Goal: Find specific page/section: Find specific page/section

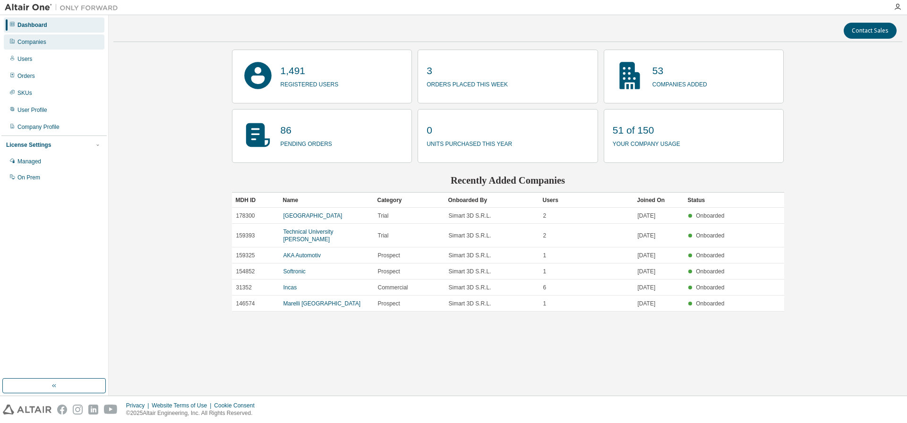
click at [31, 41] on div "Companies" at bounding box center [31, 42] width 29 height 8
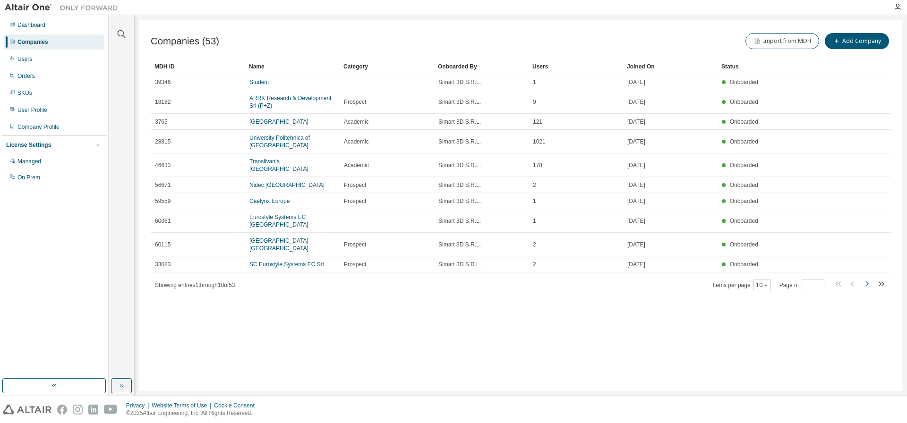
click at [869, 284] on icon "button" at bounding box center [866, 283] width 11 height 11
type input "*"
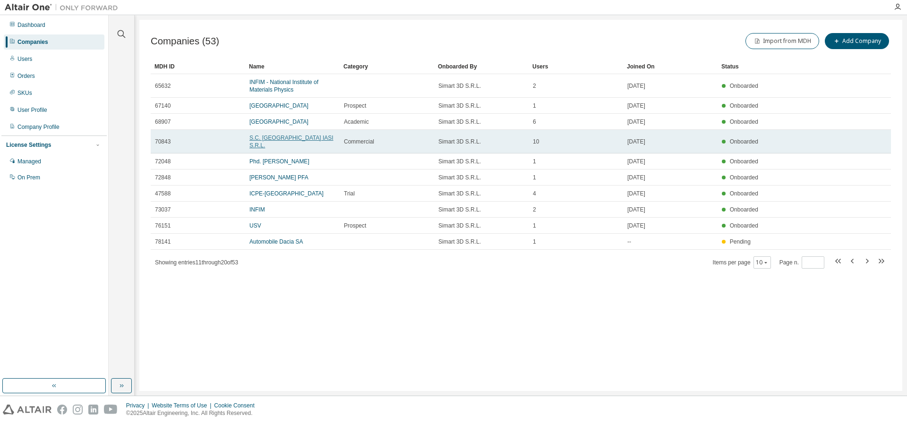
click at [290, 137] on link "S.C. [GEOGRAPHIC_DATA] IASI S.R.L." at bounding box center [291, 142] width 84 height 14
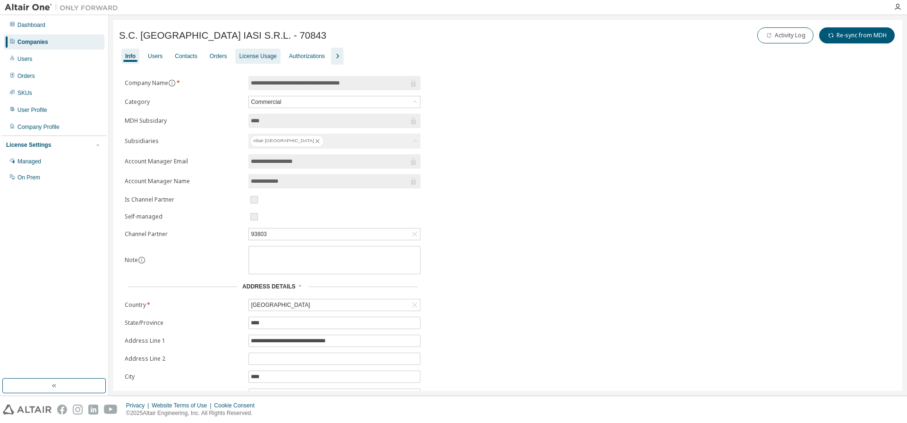
click at [274, 56] on div "License Usage" at bounding box center [257, 56] width 37 height 8
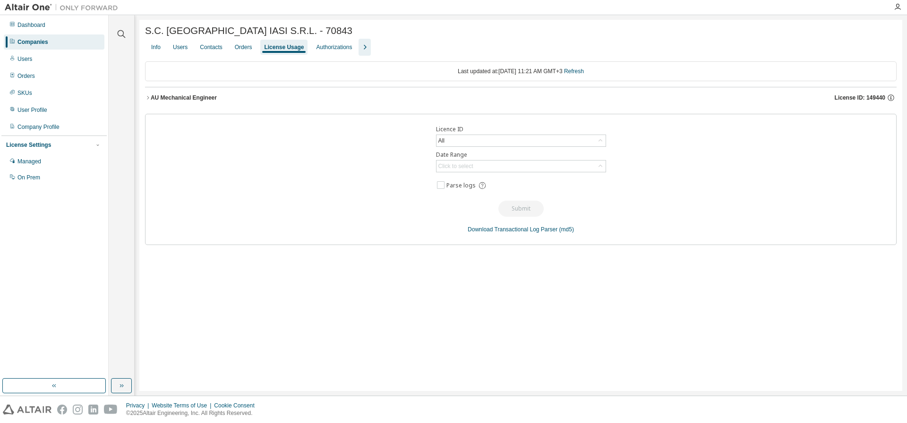
click at [214, 98] on div "AU Mechanical Engineer" at bounding box center [184, 98] width 66 height 8
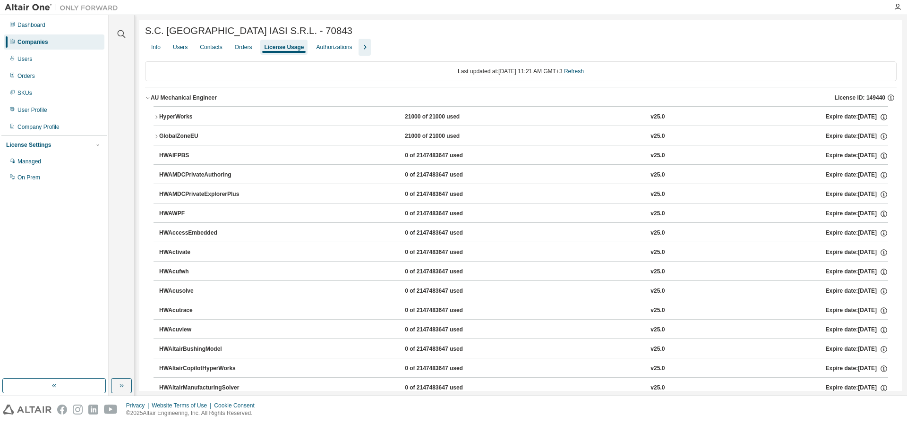
click at [34, 39] on div "Companies" at bounding box center [32, 42] width 31 height 8
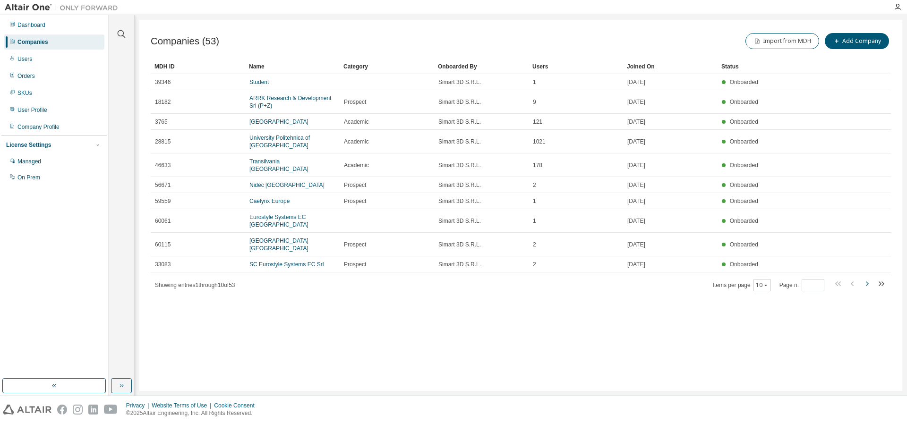
click at [865, 285] on icon "button" at bounding box center [866, 283] width 11 height 11
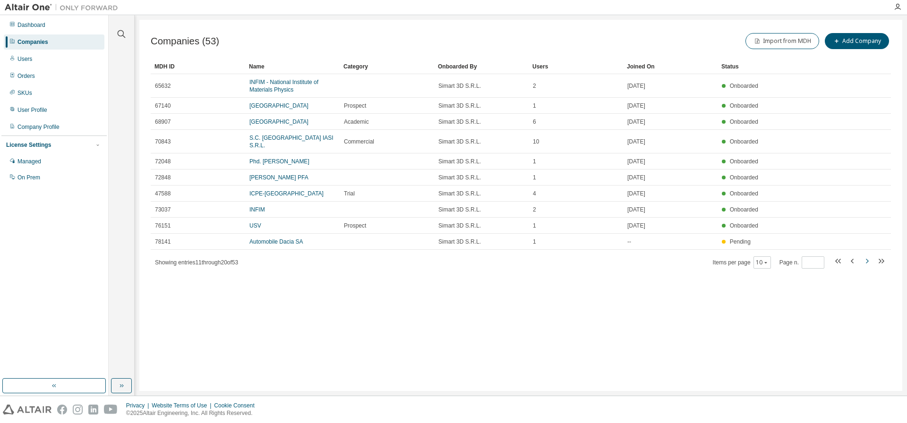
click at [867, 260] on icon "button" at bounding box center [867, 261] width 3 height 5
type input "*"
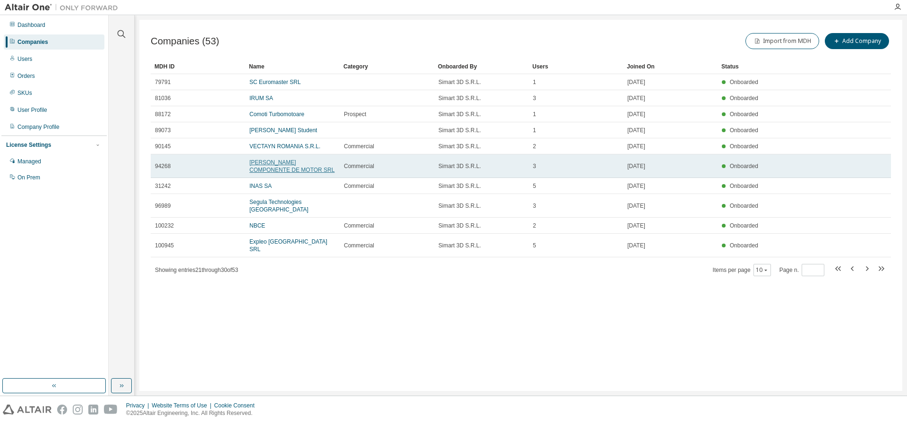
click at [295, 163] on link "[PERSON_NAME] COMPONENTE DE MOTOR SRL" at bounding box center [291, 166] width 85 height 14
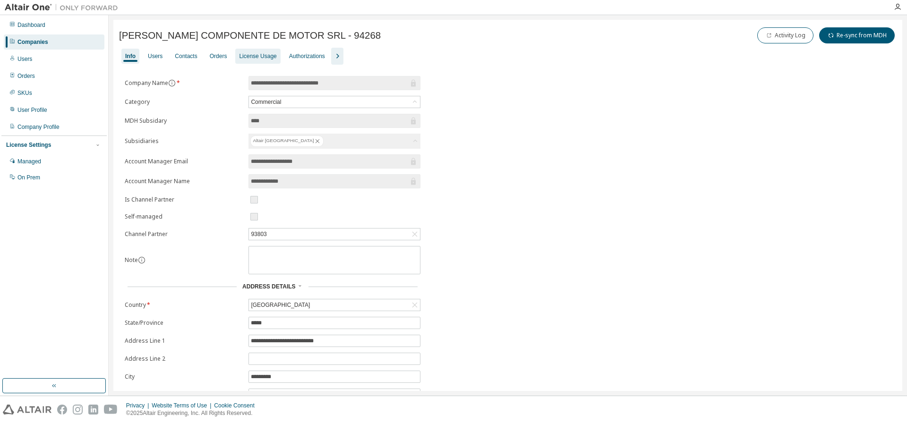
click at [263, 58] on div "License Usage" at bounding box center [257, 56] width 37 height 8
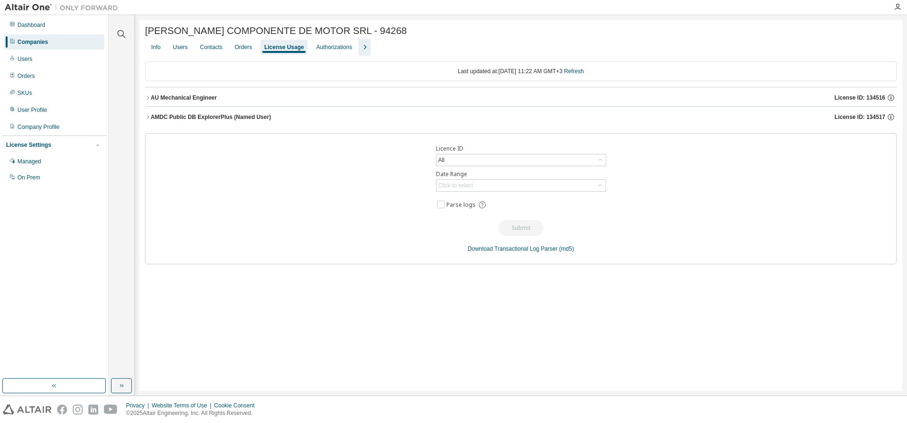
click at [182, 96] on div "AU Mechanical Engineer" at bounding box center [184, 98] width 66 height 8
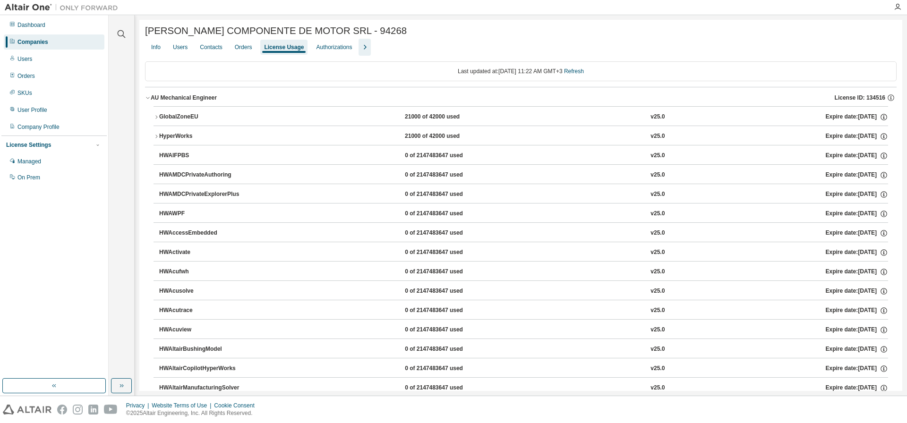
click at [149, 97] on icon "button" at bounding box center [148, 98] width 6 height 6
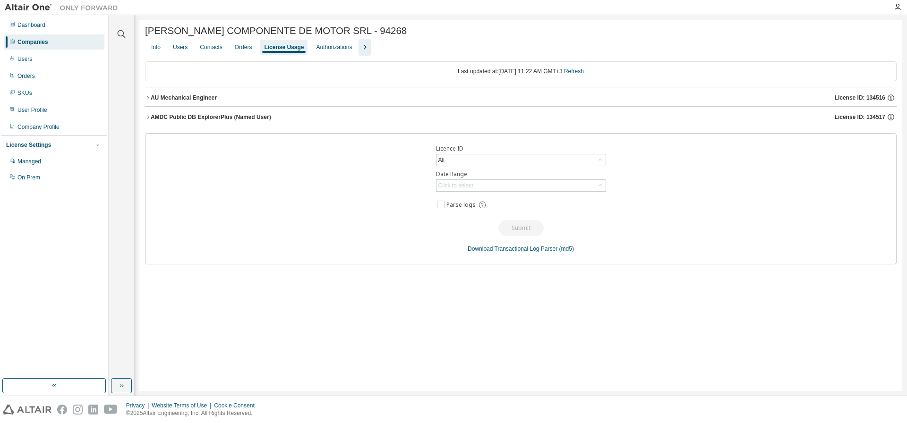
click at [33, 40] on div "Companies" at bounding box center [32, 42] width 31 height 8
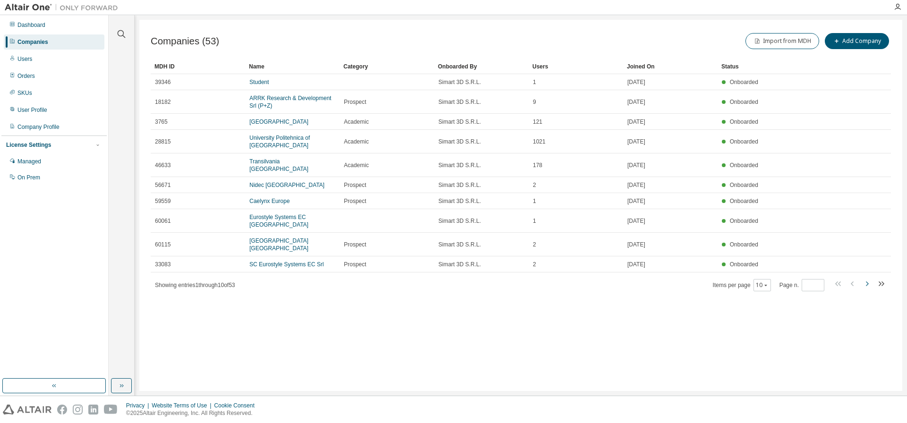
click at [869, 285] on icon "button" at bounding box center [866, 283] width 11 height 11
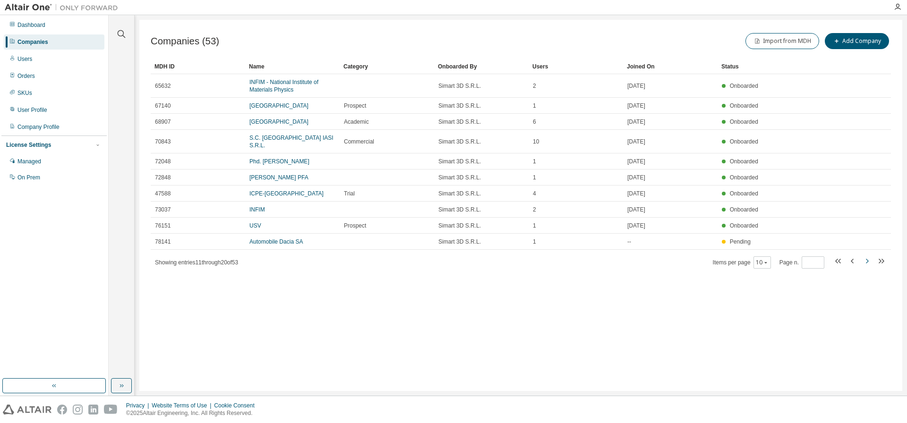
click at [866, 261] on icon "button" at bounding box center [866, 261] width 11 height 11
type input "*"
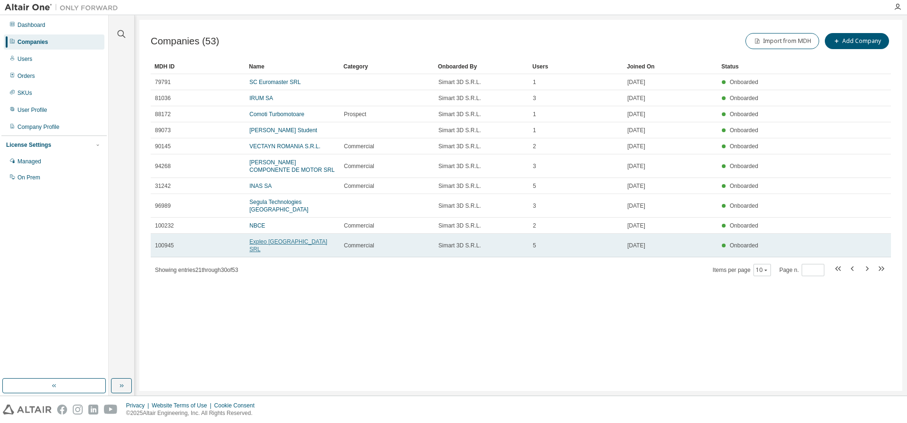
click at [284, 239] on link "Expleo [GEOGRAPHIC_DATA] SRL" at bounding box center [288, 246] width 78 height 14
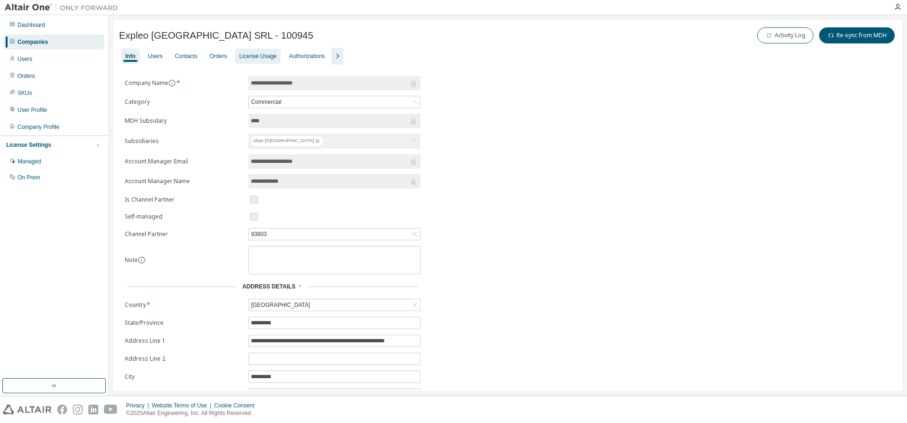
click at [271, 54] on div "License Usage" at bounding box center [257, 56] width 37 height 8
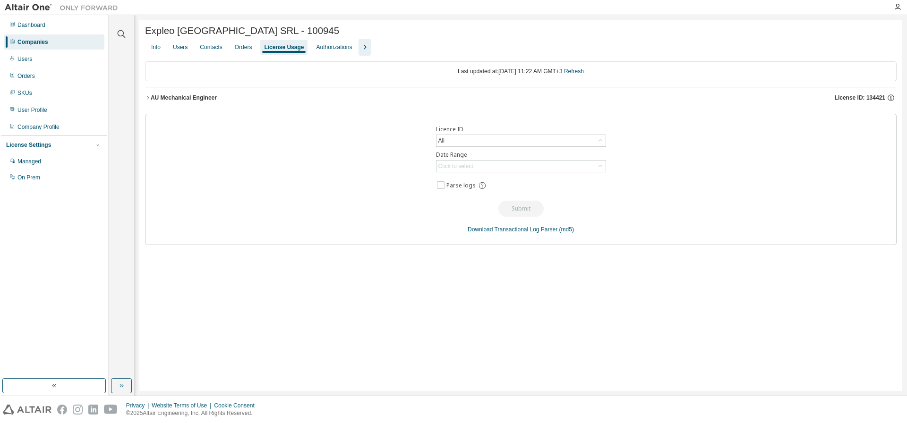
click at [161, 95] on div "AU Mechanical Engineer" at bounding box center [184, 98] width 66 height 8
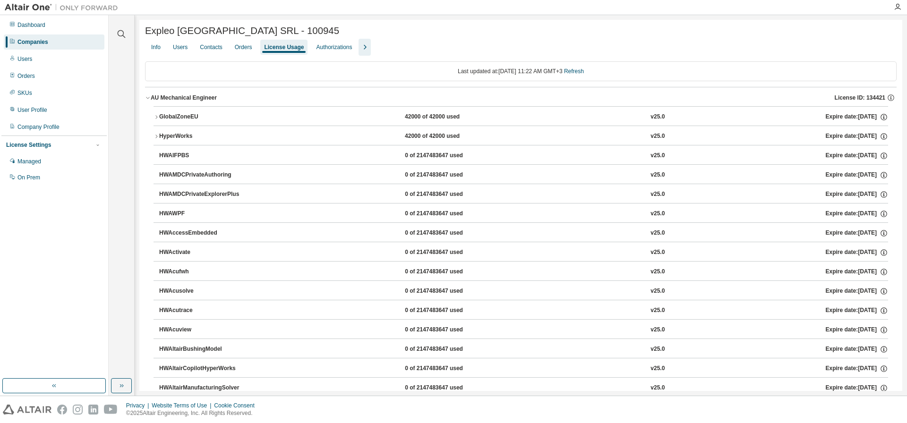
click at [147, 97] on icon "button" at bounding box center [148, 98] width 6 height 6
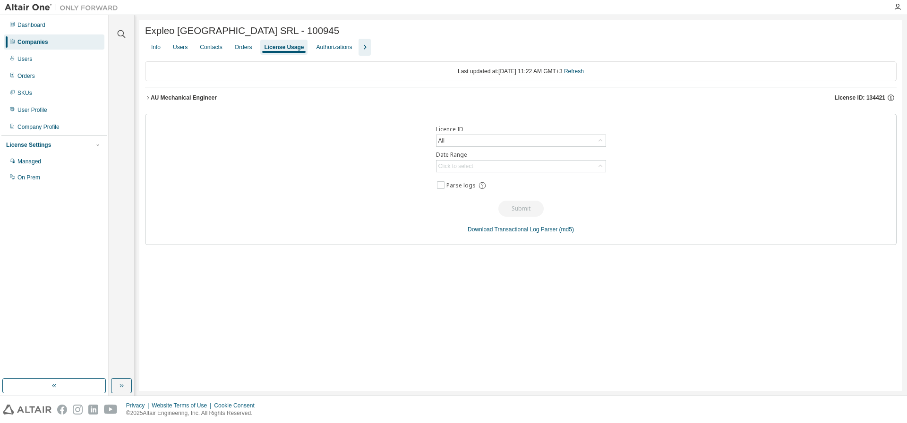
click at [48, 43] on div "Companies" at bounding box center [32, 42] width 31 height 8
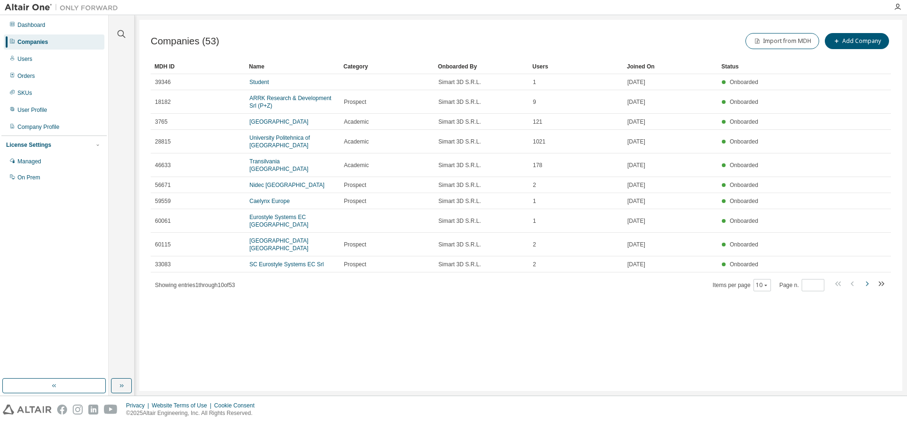
click at [867, 283] on icon "button" at bounding box center [867, 284] width 3 height 5
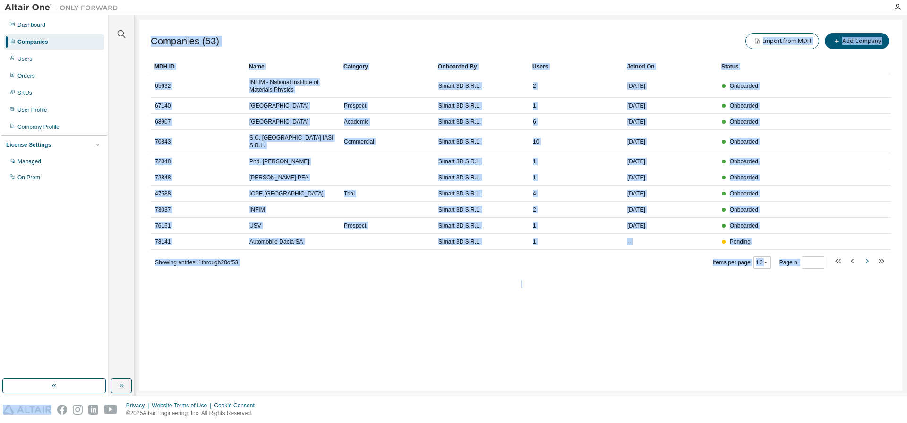
click at [867, 283] on div "Companies (53) Import from MDH Add Company Clear Load Save Save As Field Operat…" at bounding box center [520, 205] width 763 height 371
click at [867, 261] on icon "button" at bounding box center [866, 261] width 11 height 11
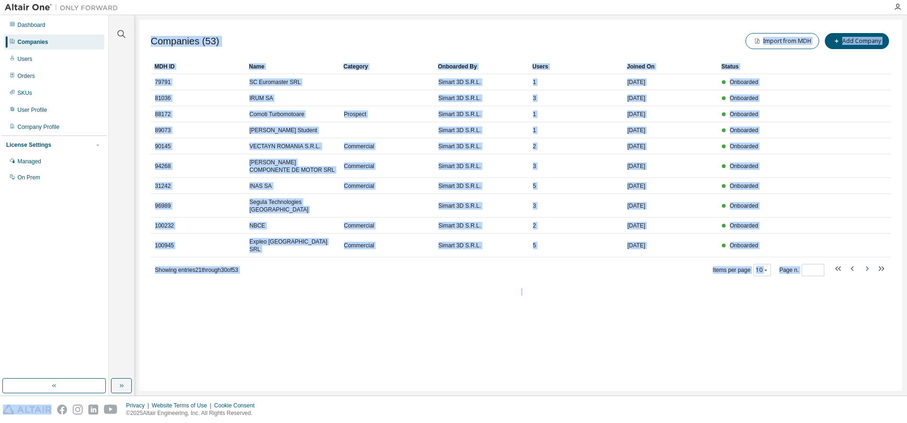
click at [868, 263] on icon "button" at bounding box center [866, 268] width 11 height 11
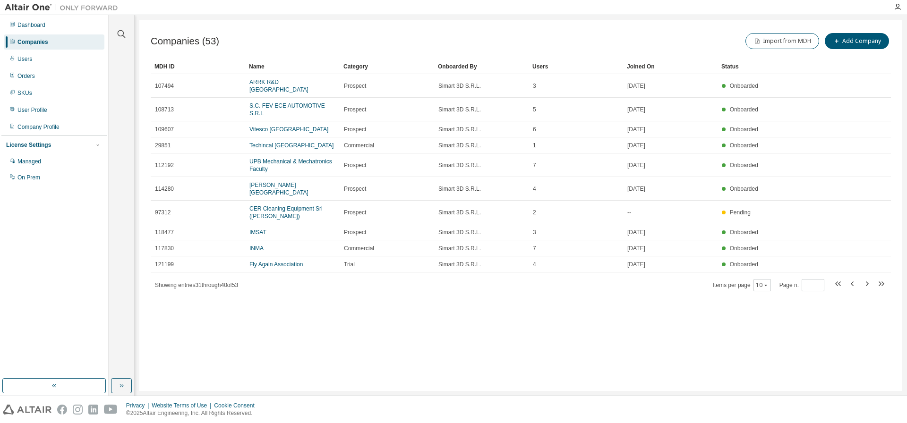
click at [840, 231] on tbody "107494 ARRK R&D Romania Prospect Simart 3D S.R.L. 3 [DATE] Onboarded 108713 S.C…" at bounding box center [521, 173] width 740 height 198
click at [869, 282] on icon "button" at bounding box center [867, 284] width 3 height 5
type input "*"
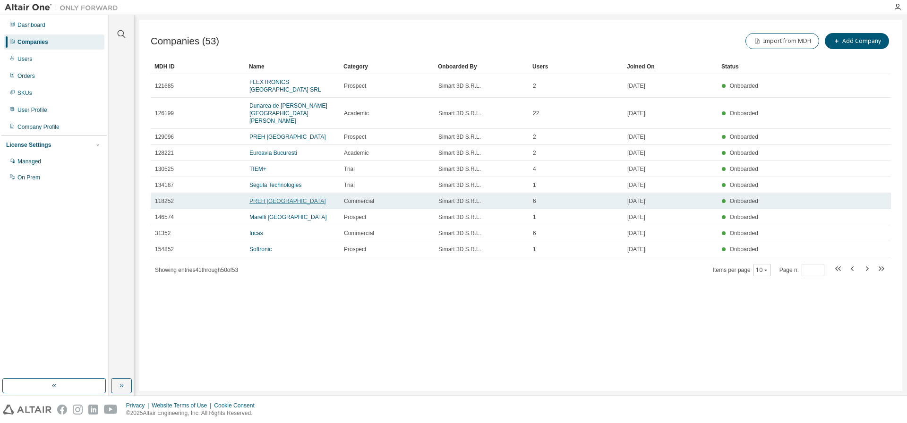
click at [274, 198] on link "PREH [GEOGRAPHIC_DATA]" at bounding box center [287, 201] width 77 height 7
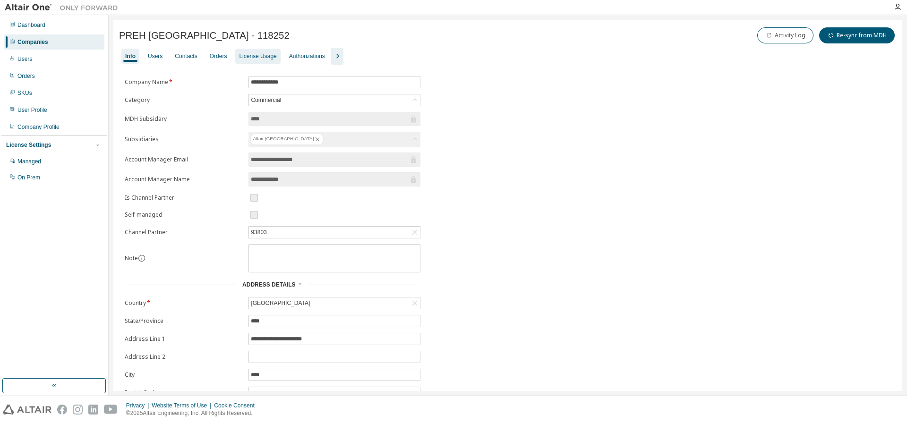
click at [257, 55] on div "License Usage" at bounding box center [257, 56] width 37 height 8
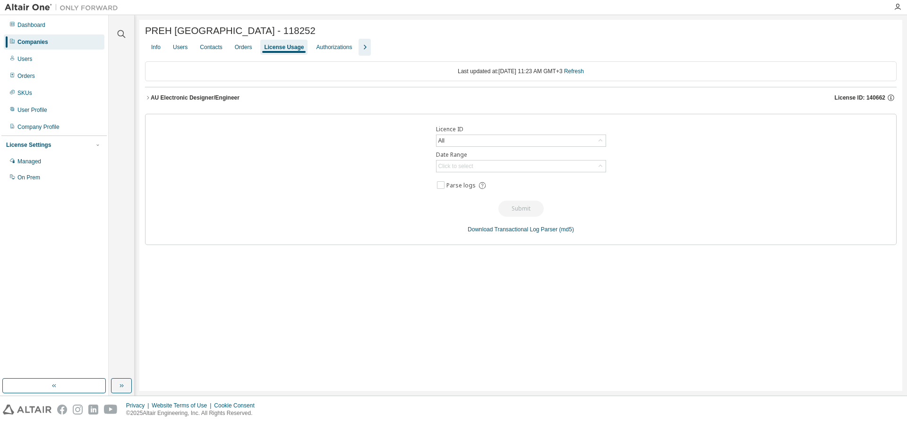
click at [219, 99] on div "AU Electronic Designer/Engineer" at bounding box center [195, 98] width 89 height 8
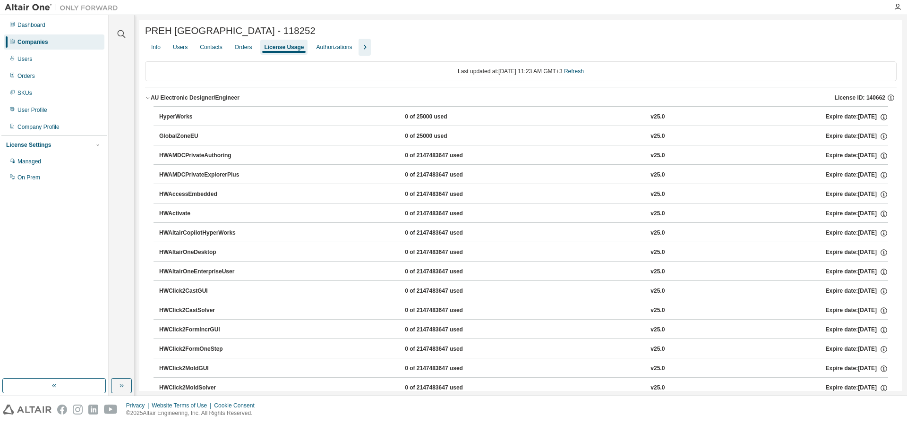
click at [48, 43] on div "Companies" at bounding box center [32, 42] width 31 height 8
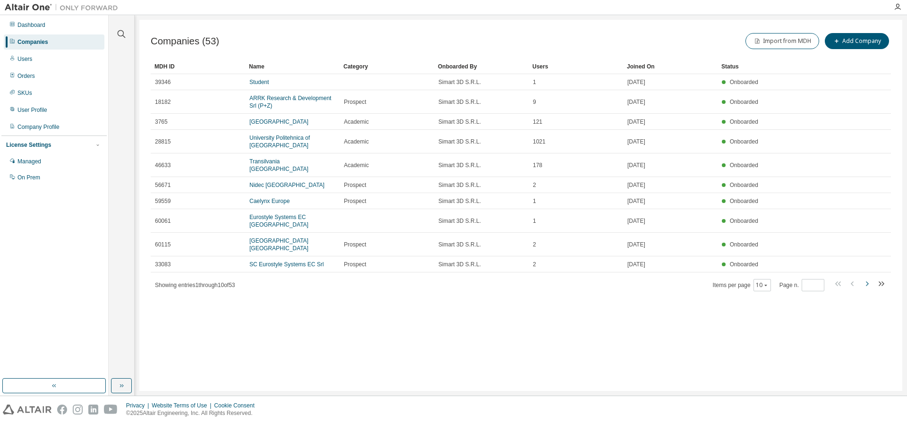
click at [868, 283] on icon "button" at bounding box center [867, 284] width 3 height 5
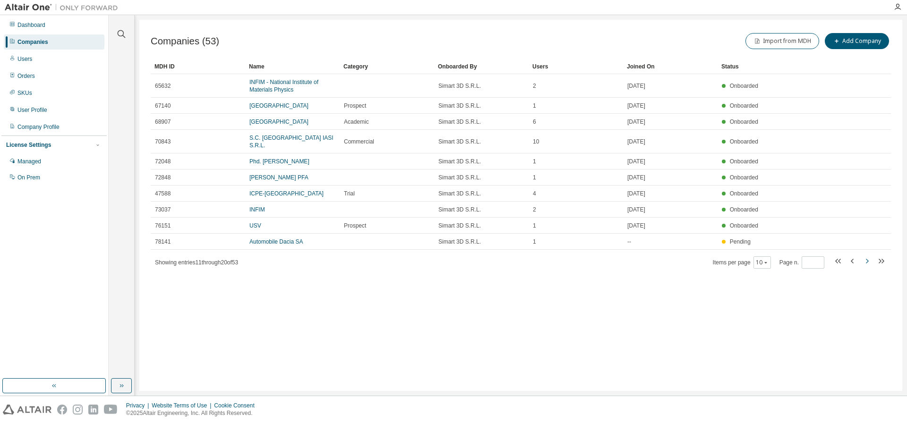
click at [867, 261] on icon "button" at bounding box center [866, 261] width 11 height 11
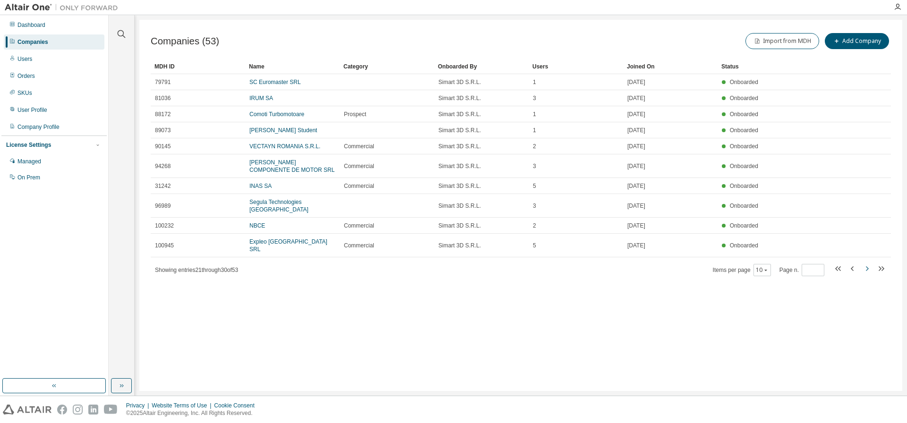
click at [870, 263] on icon "button" at bounding box center [866, 268] width 11 height 11
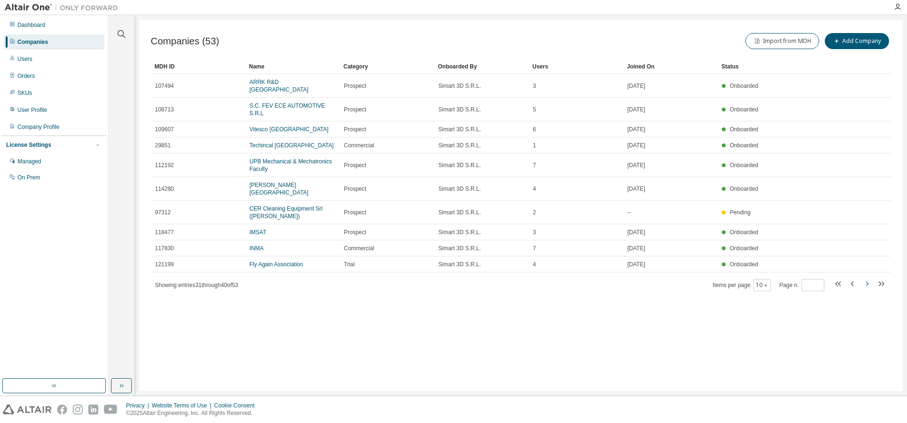
click at [867, 282] on icon "button" at bounding box center [867, 284] width 3 height 5
type input "*"
